Goal: Navigation & Orientation: Find specific page/section

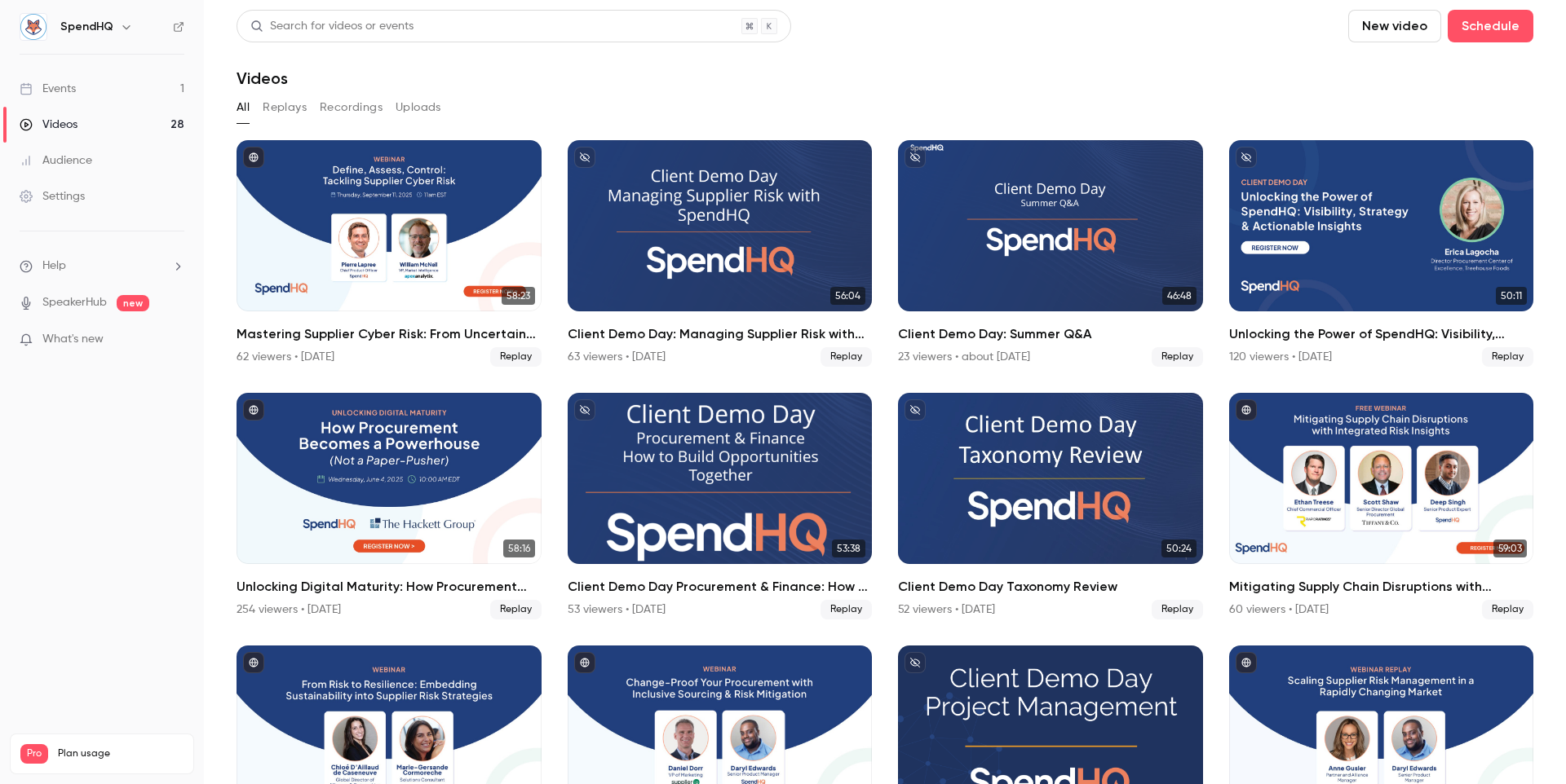
click at [116, 76] on link "Events 1" at bounding box center [102, 89] width 204 height 35
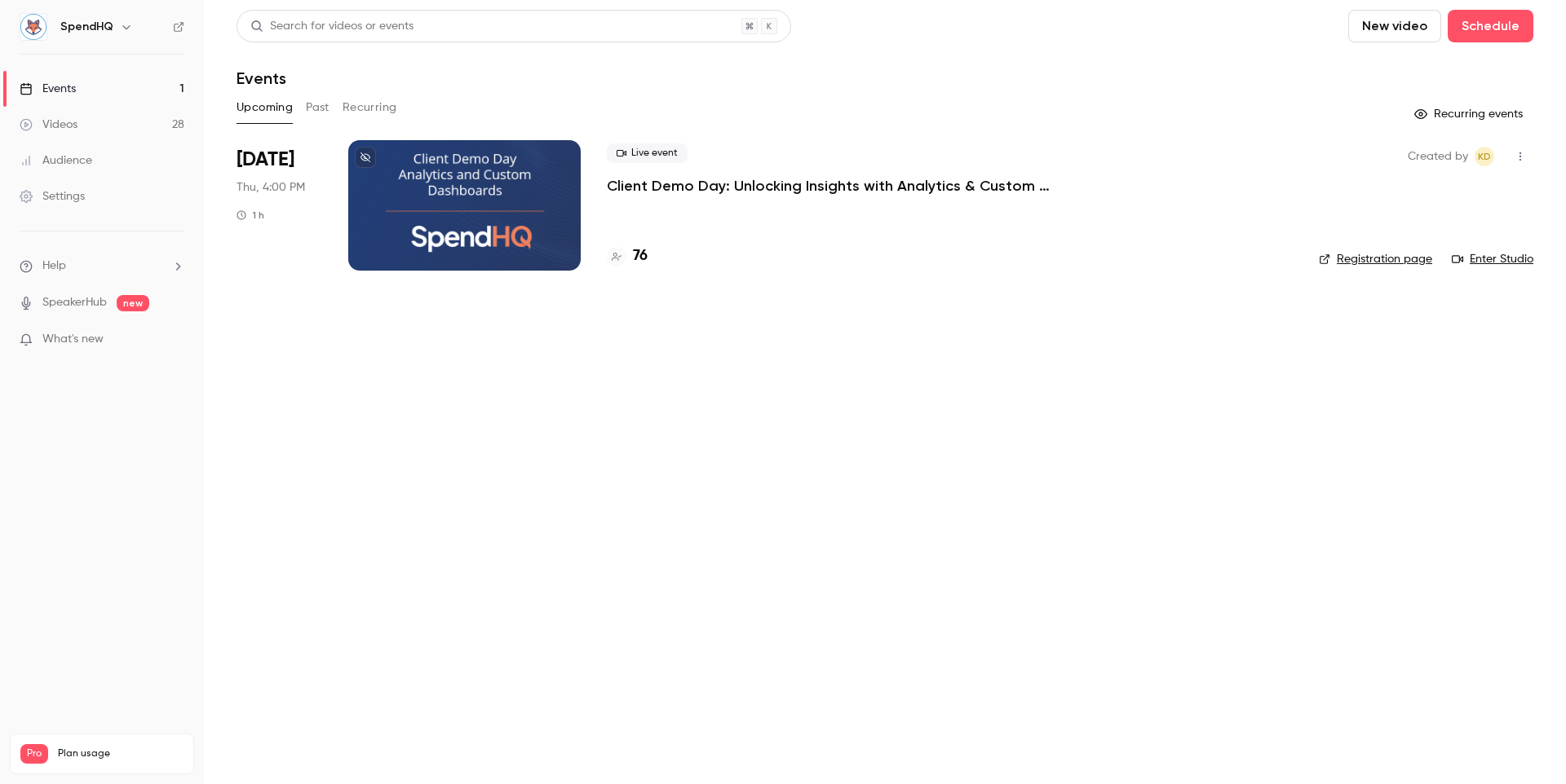
click at [784, 183] on p "Client Demo Day: Unlocking Insights with Analytics & Custom Dashboards" at bounding box center [852, 186] width 490 height 20
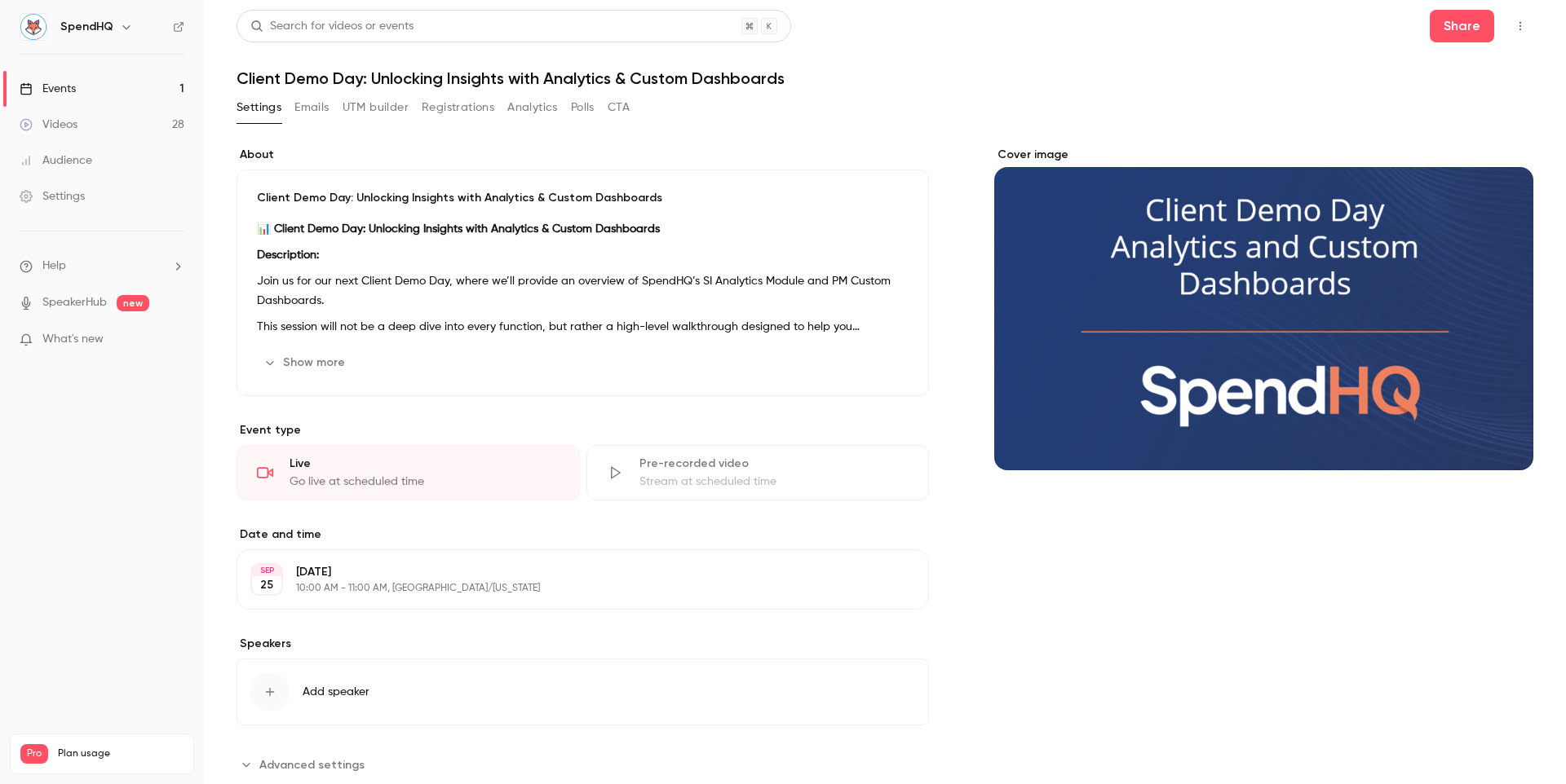
click at [1523, 27] on icon "button" at bounding box center [1520, 26] width 13 height 12
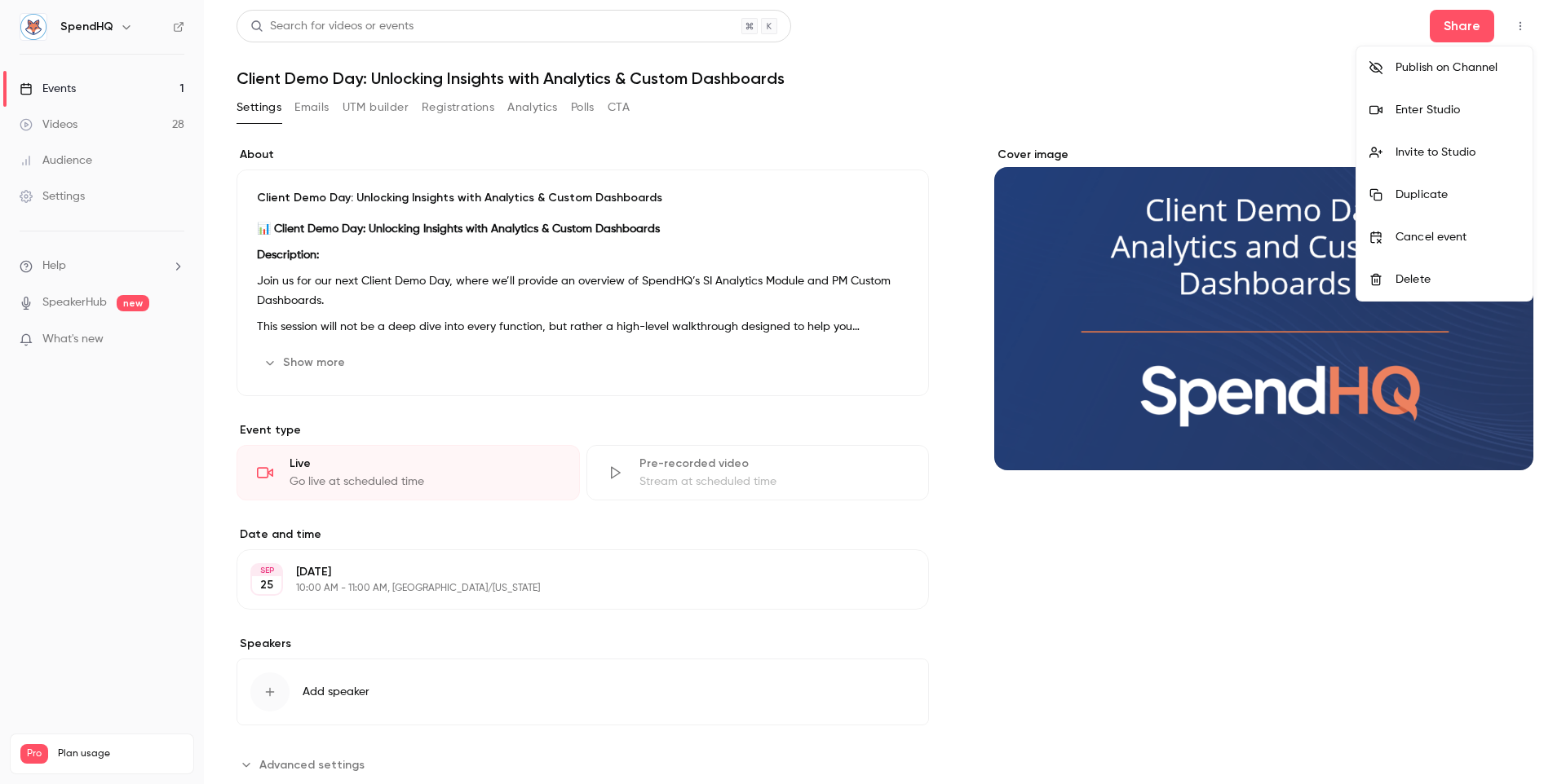
click at [1468, 110] on div "Enter Studio" at bounding box center [1458, 110] width 124 height 16
